Goal: Navigation & Orientation: Find specific page/section

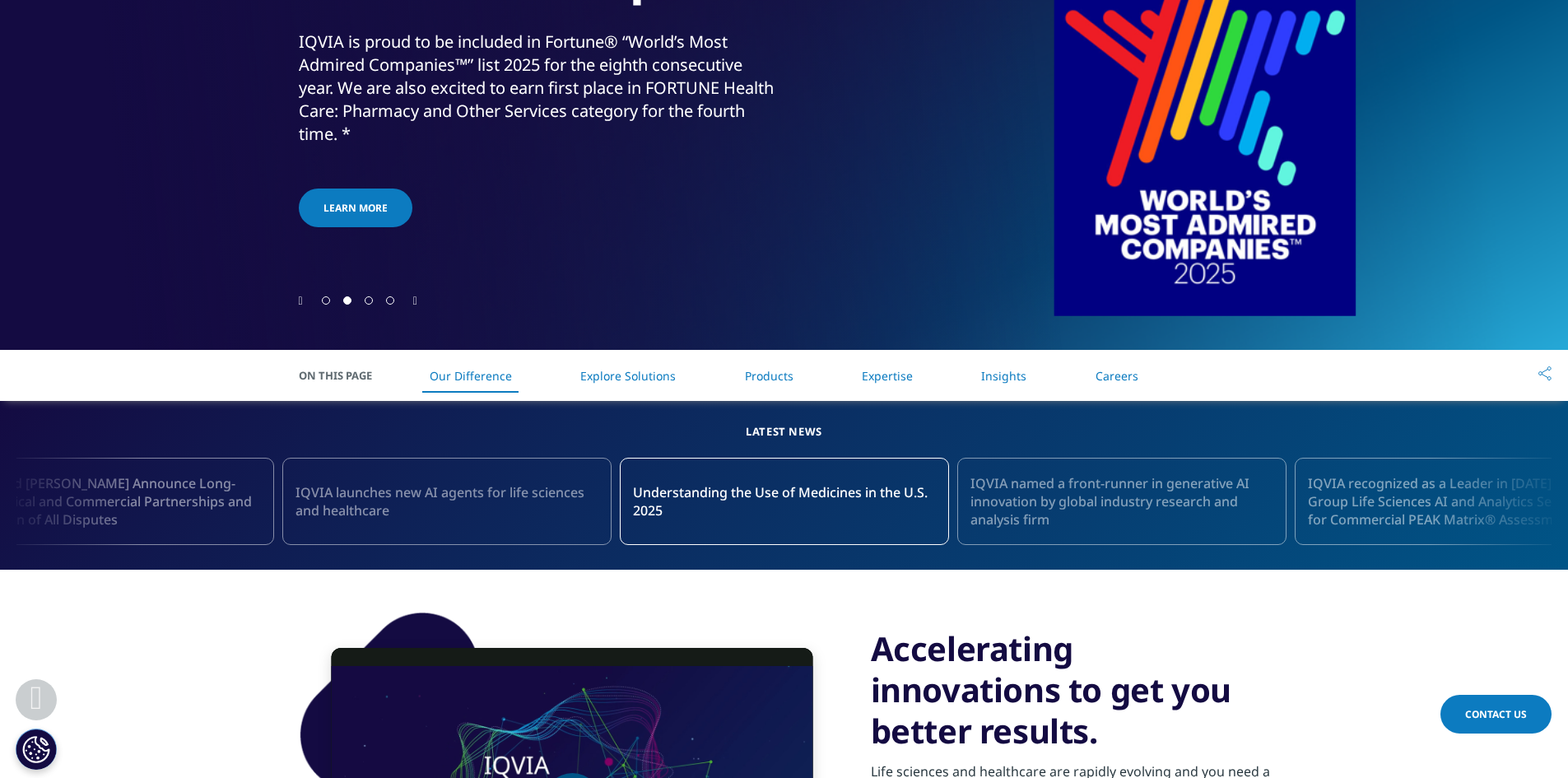
scroll to position [659, 0]
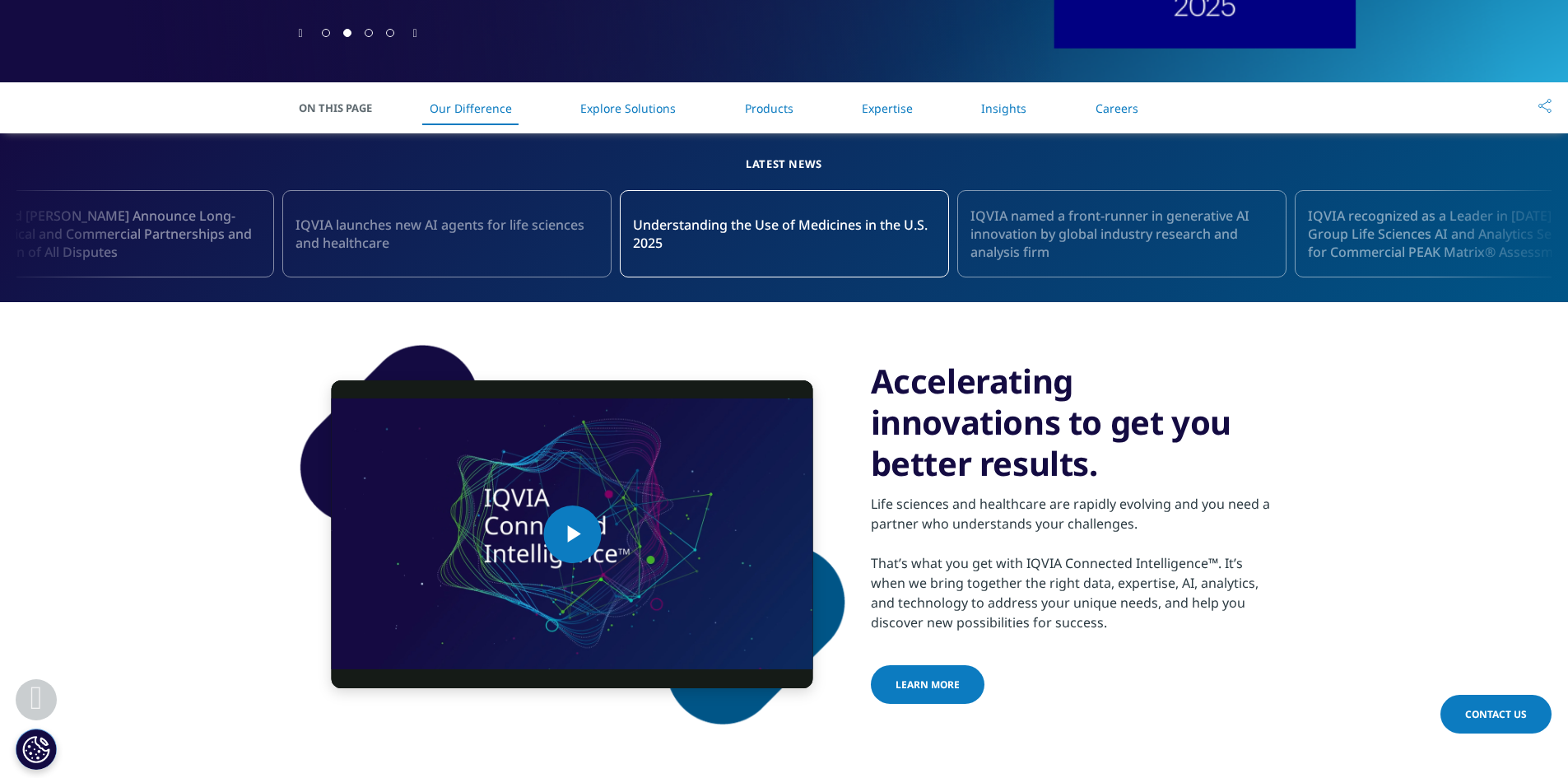
drag, startPoint x: 944, startPoint y: 384, endPoint x: 1076, endPoint y: 476, distance: 160.9
click at [1076, 476] on h3 "Accelerating innovations to get you better results." at bounding box center [1070, 422] width 399 height 123
drag, startPoint x: 1096, startPoint y: 482, endPoint x: 955, endPoint y: 413, distance: 157.0
click at [957, 413] on h3 "Accelerating innovations to get you better results." at bounding box center [1070, 422] width 399 height 123
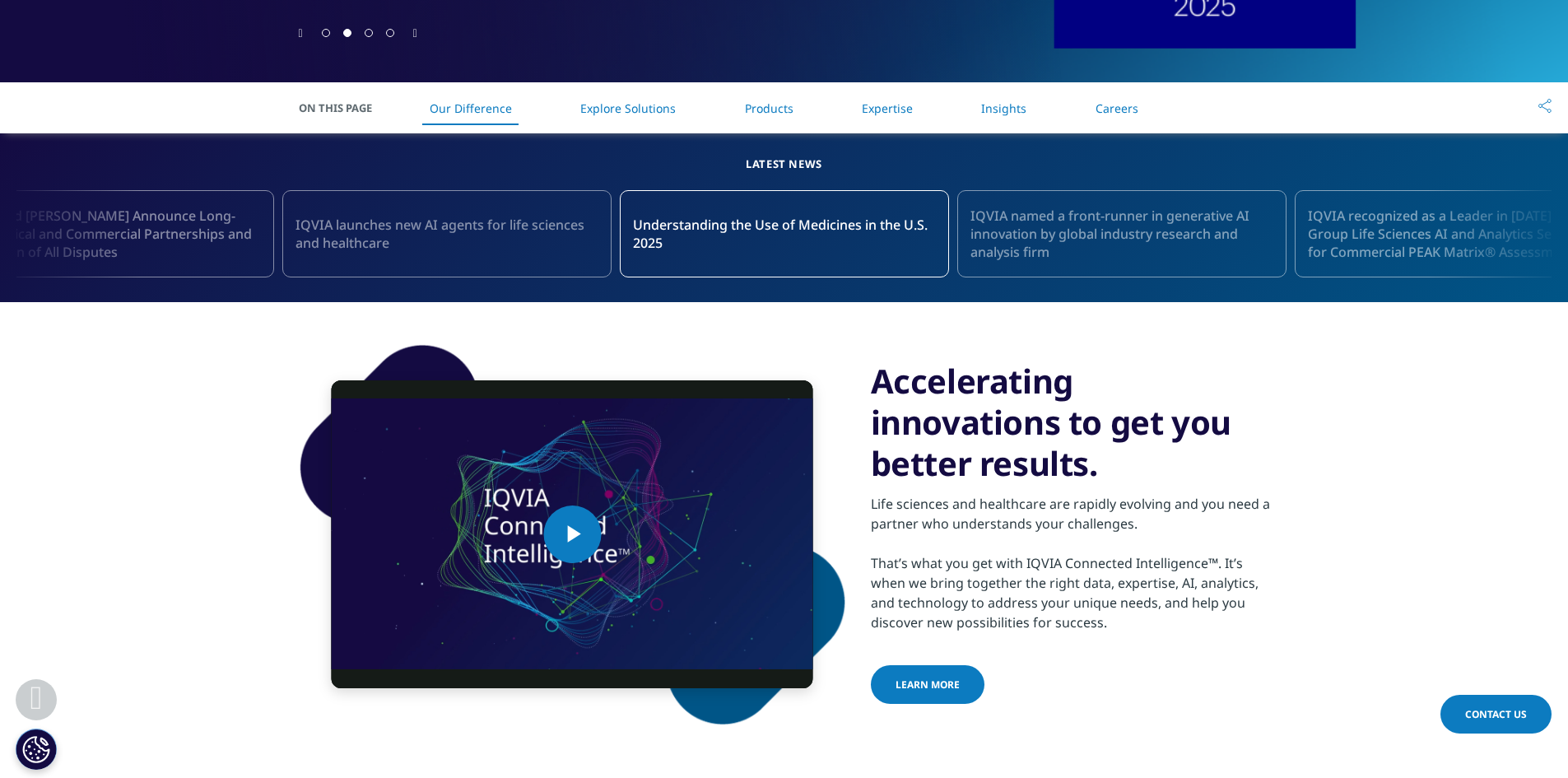
click at [955, 412] on h3 "Accelerating innovations to get you better results." at bounding box center [1070, 422] width 399 height 123
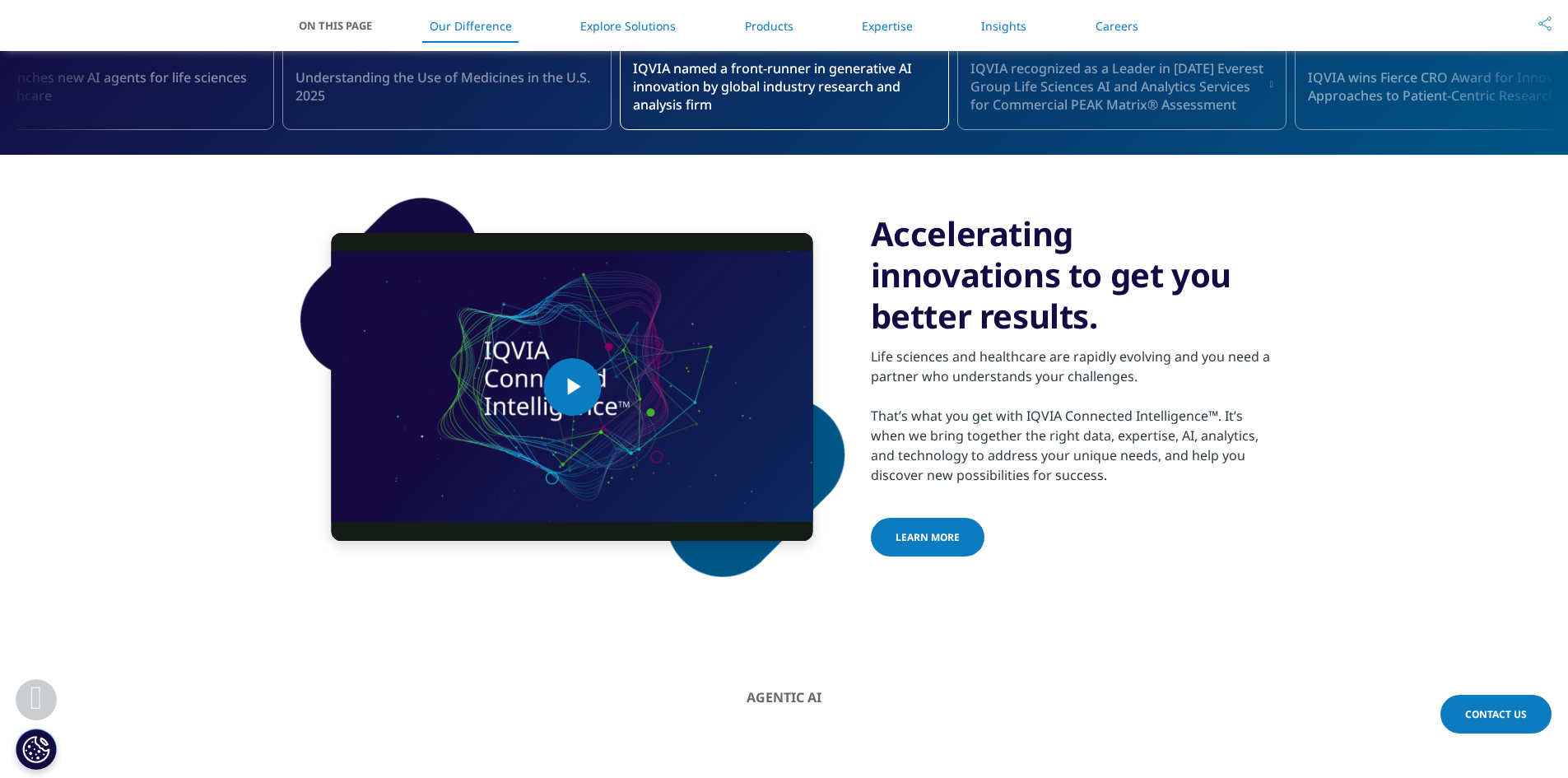
scroll to position [906, 0]
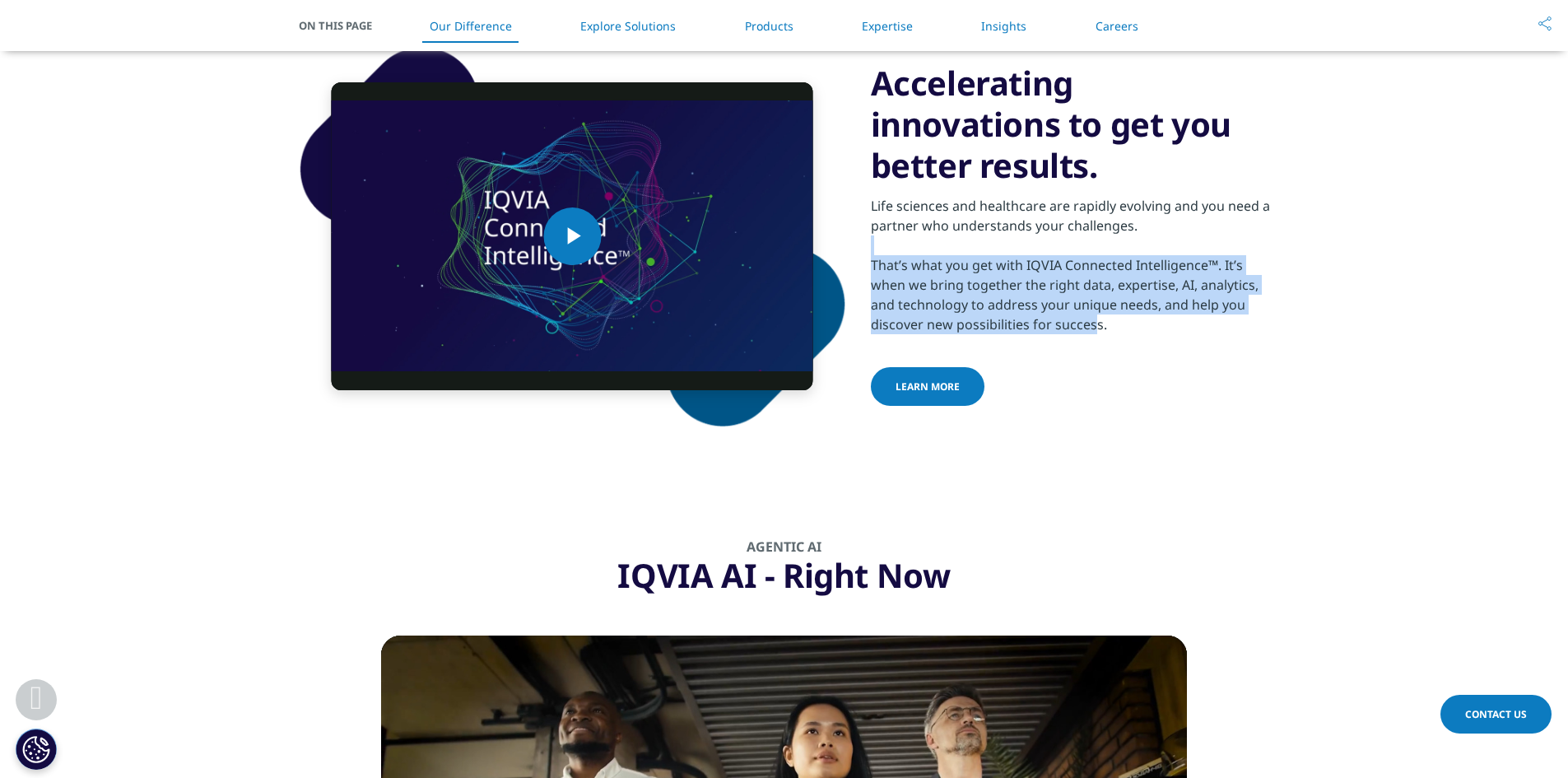
drag, startPoint x: 972, startPoint y: 257, endPoint x: 1085, endPoint y: 324, distance: 131.4
click at [1085, 324] on div "Life sciences and healthcare are rapidly evolving and you need a partner who un…" at bounding box center [1070, 260] width 399 height 149
drag, startPoint x: 1084, startPoint y: 324, endPoint x: 1021, endPoint y: 250, distance: 97.2
click at [1023, 253] on div "Life sciences and healthcare are rapidly evolving and you need a partner who un…" at bounding box center [1070, 260] width 399 height 149
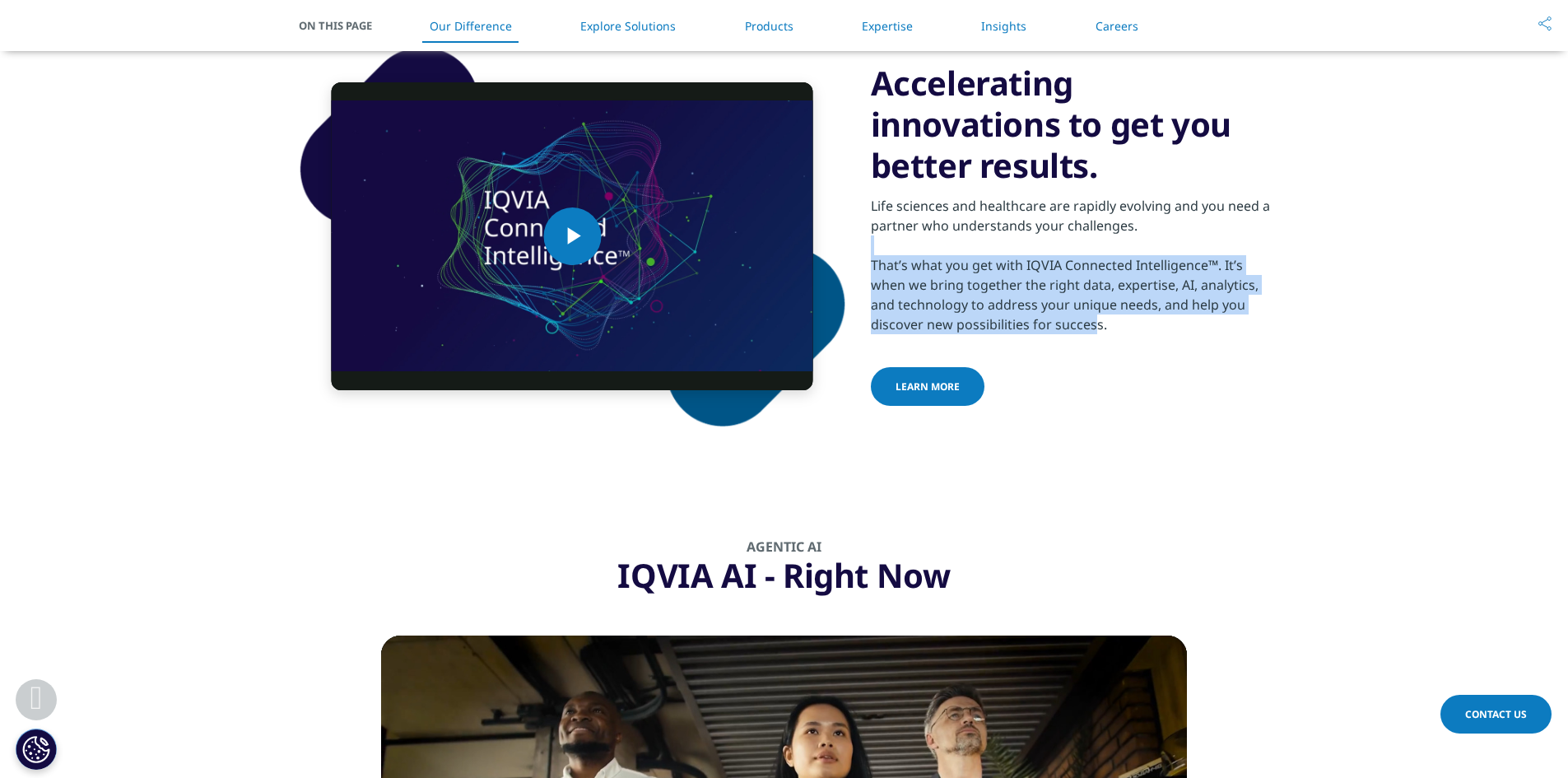
click at [1020, 249] on div "Life sciences and healthcare are rapidly evolving and you need a partner who un…" at bounding box center [1070, 260] width 399 height 149
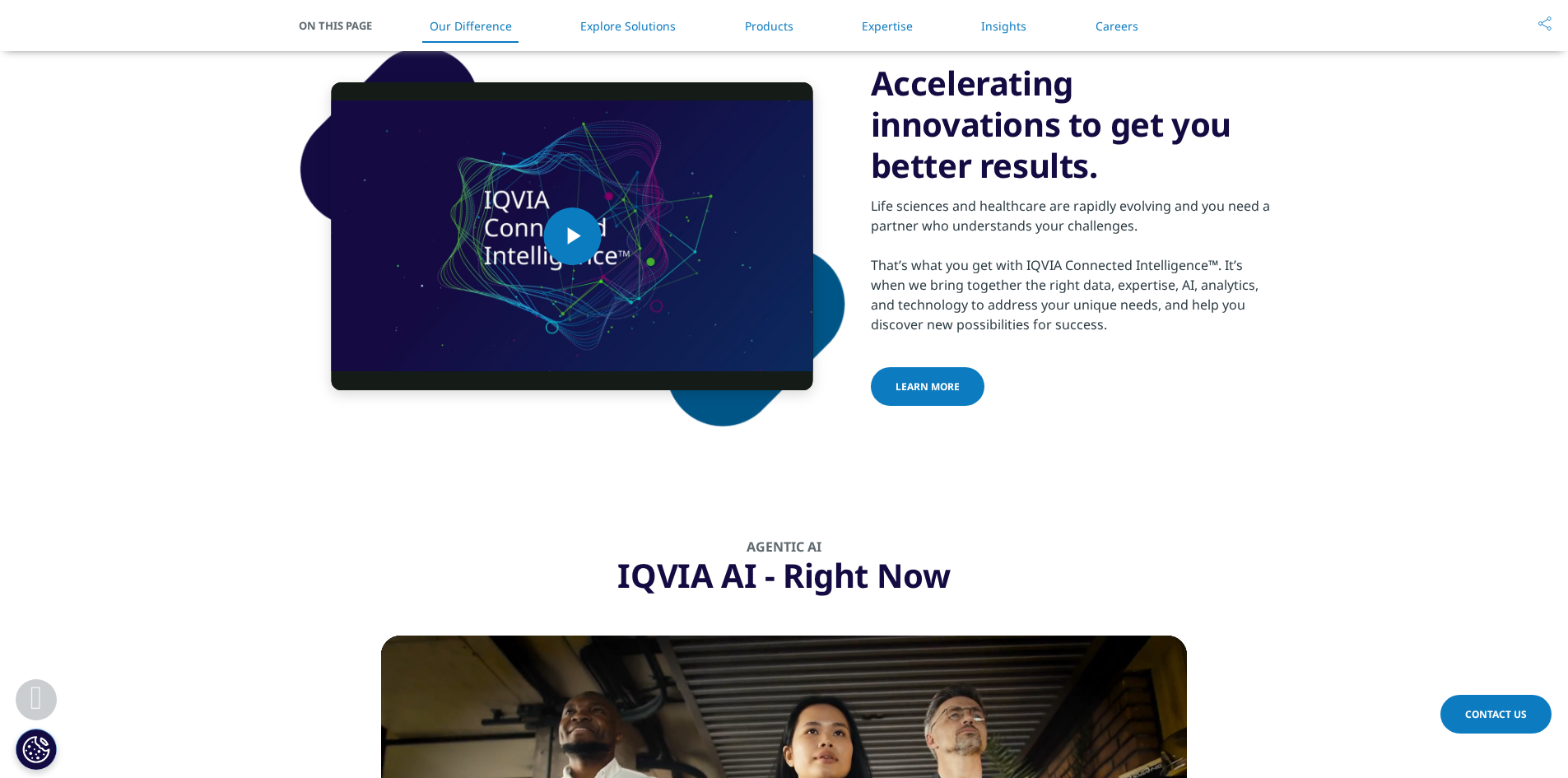
scroll to position [1318, 0]
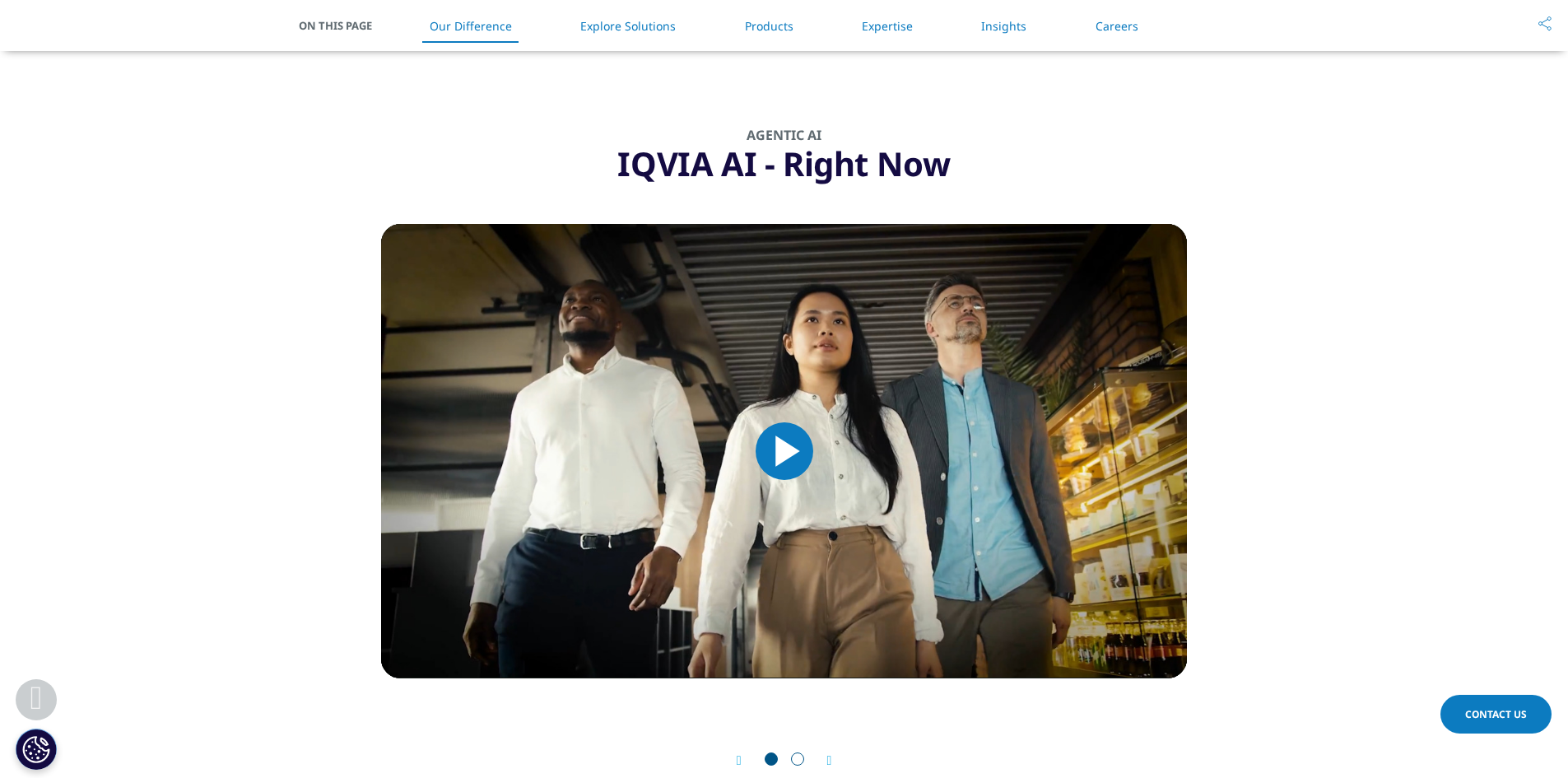
click at [639, 29] on link "Explore Solutions" at bounding box center [628, 26] width 96 height 16
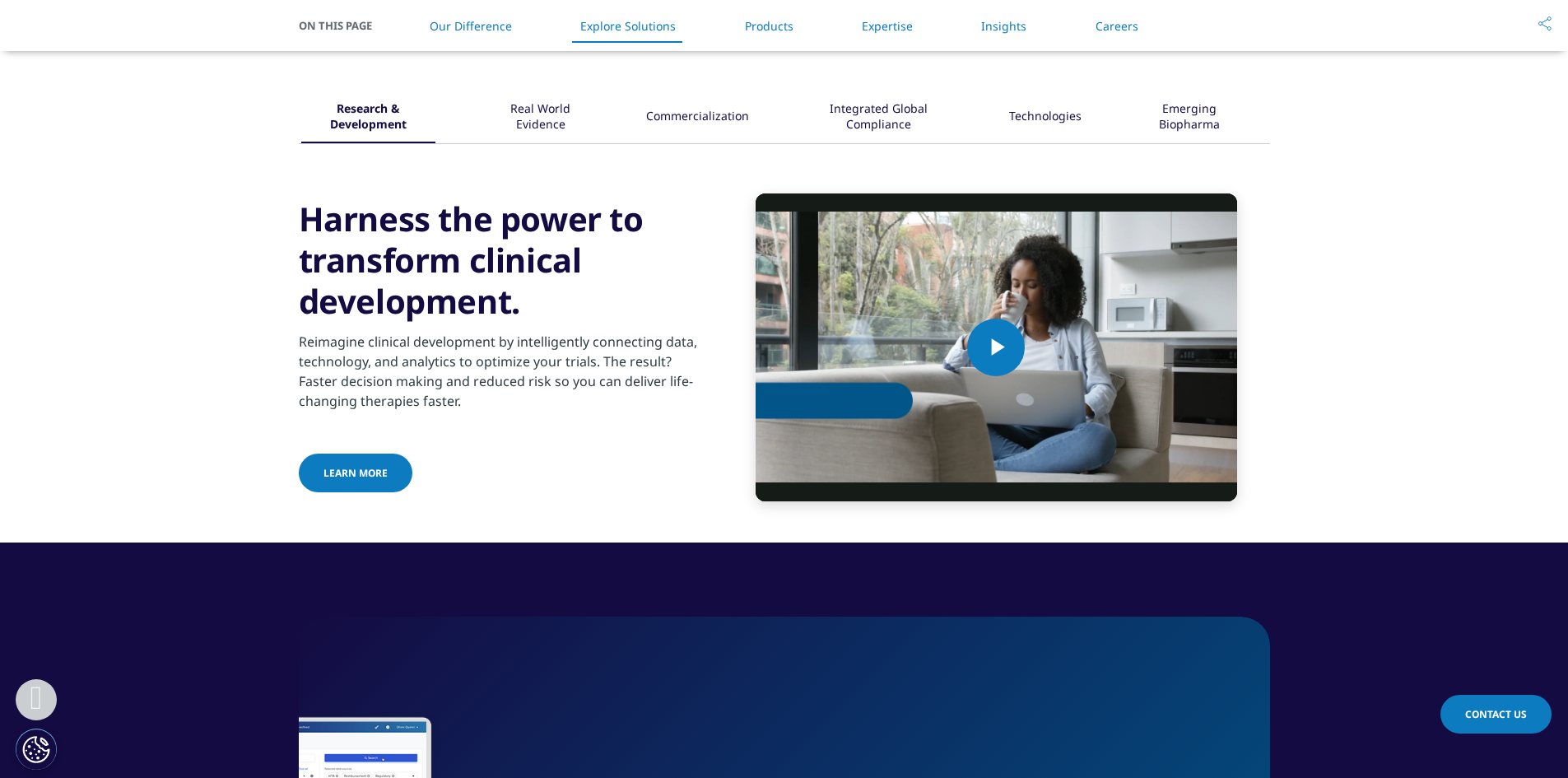
click at [771, 32] on link "Products" at bounding box center [769, 26] width 49 height 16
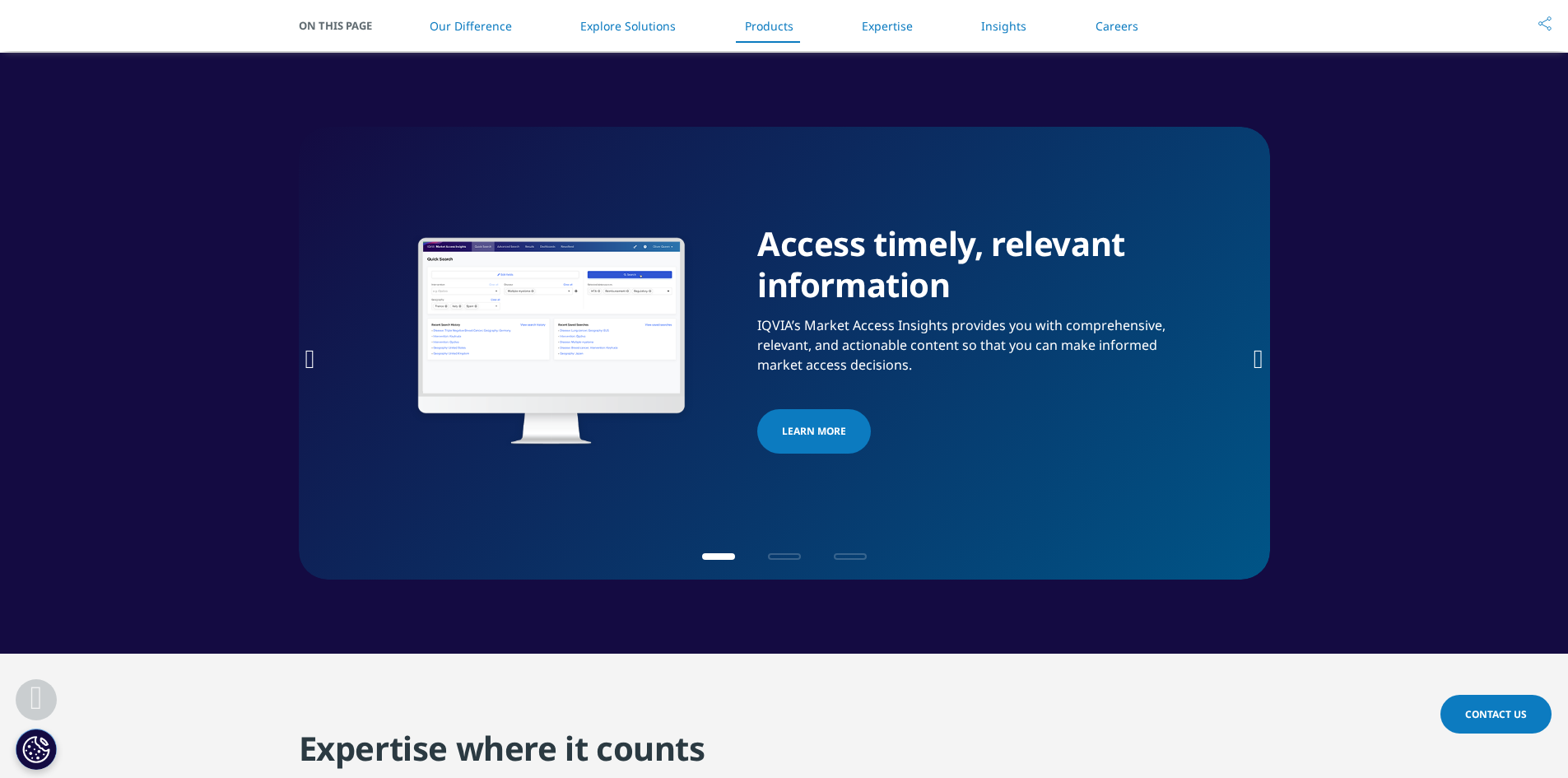
scroll to position [2617, 0]
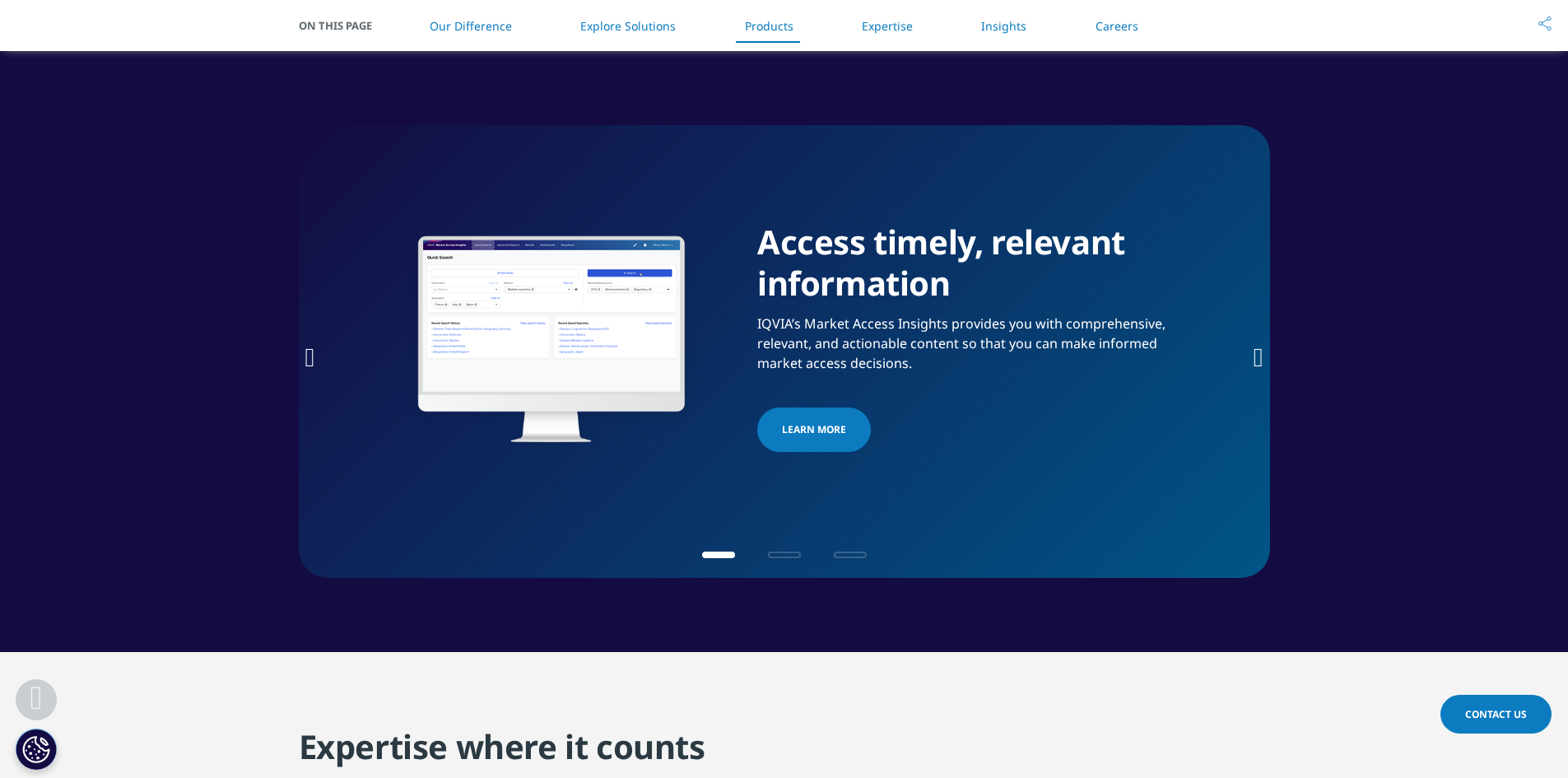
click at [1254, 352] on icon "Next slide" at bounding box center [1259, 357] width 10 height 26
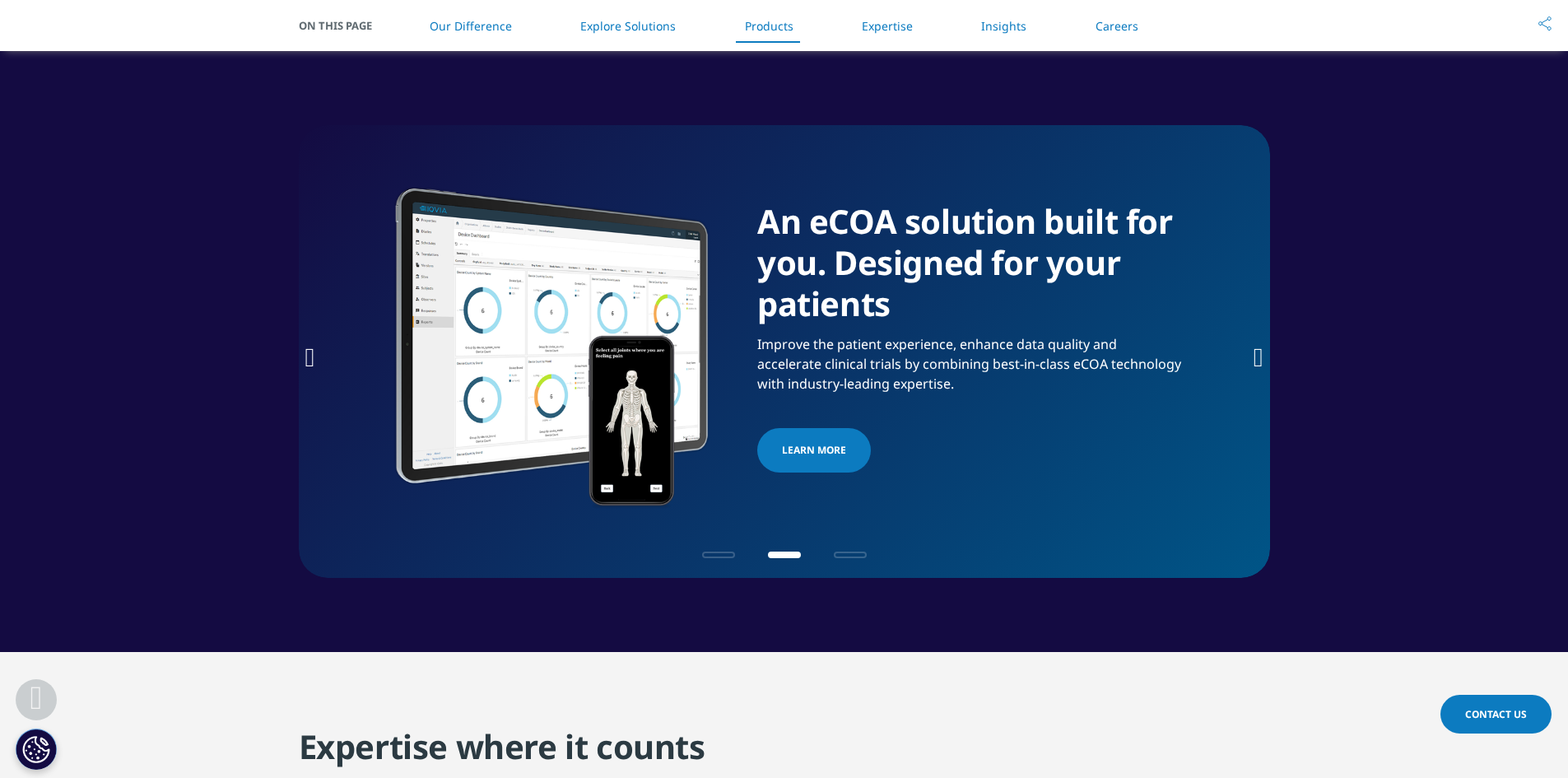
click at [1254, 352] on icon "Next slide" at bounding box center [1259, 357] width 10 height 26
